Goal: Find specific page/section: Find specific page/section

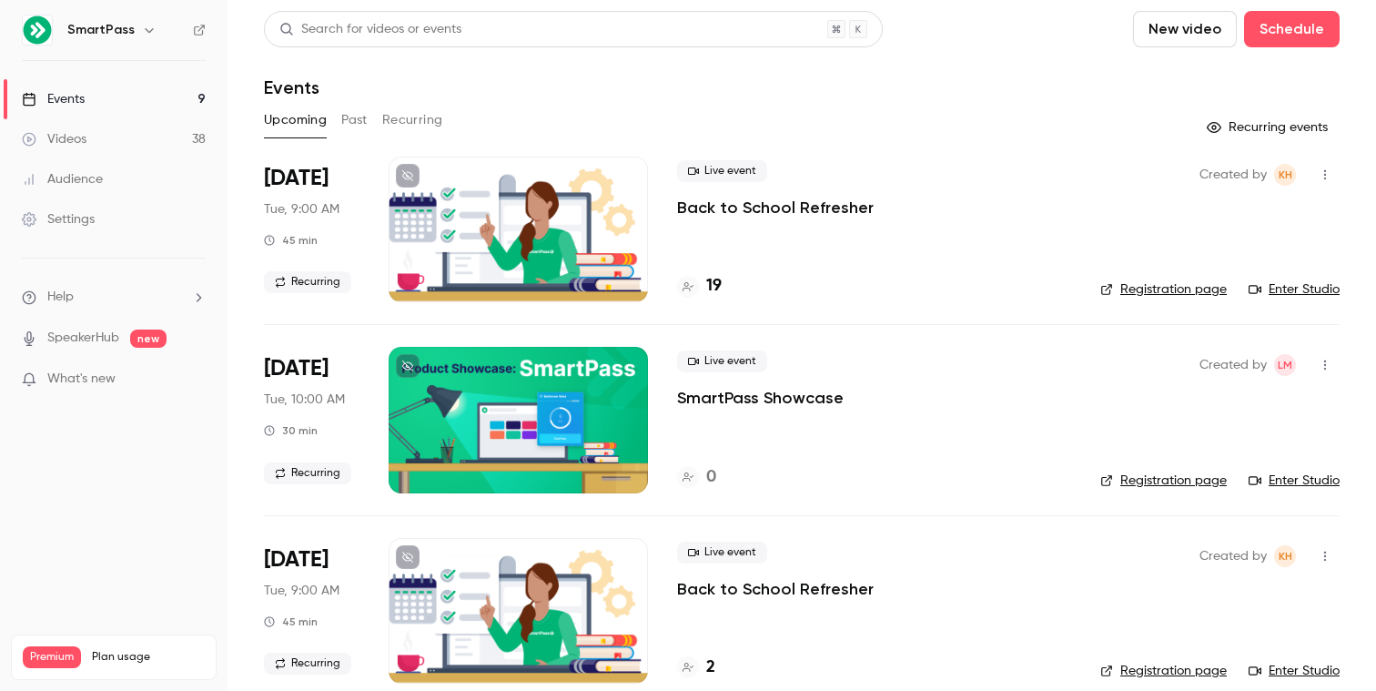
click at [1311, 286] on link "Enter Studio" at bounding box center [1293, 289] width 91 height 18
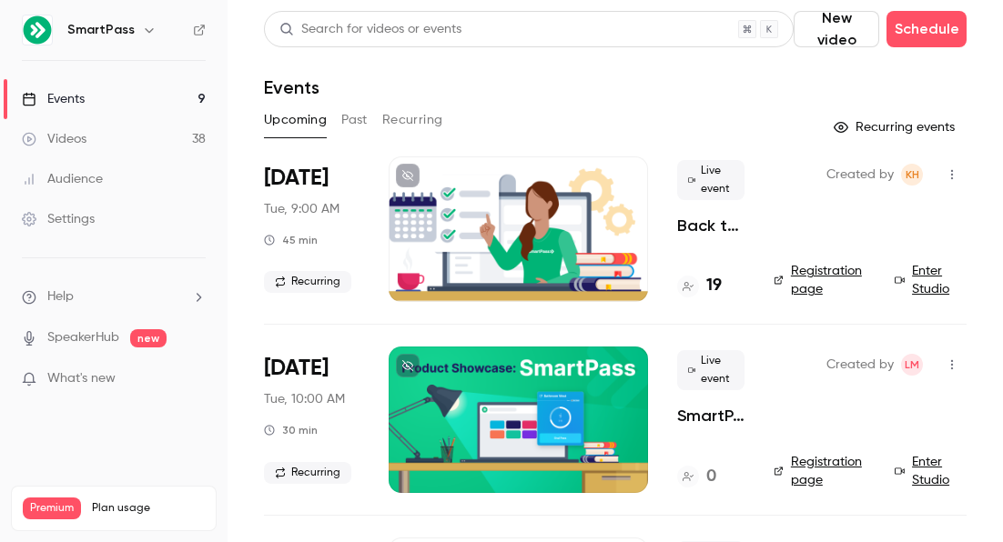
click at [930, 292] on link "Enter Studio" at bounding box center [930, 280] width 72 height 36
